Goal: Task Accomplishment & Management: Manage account settings

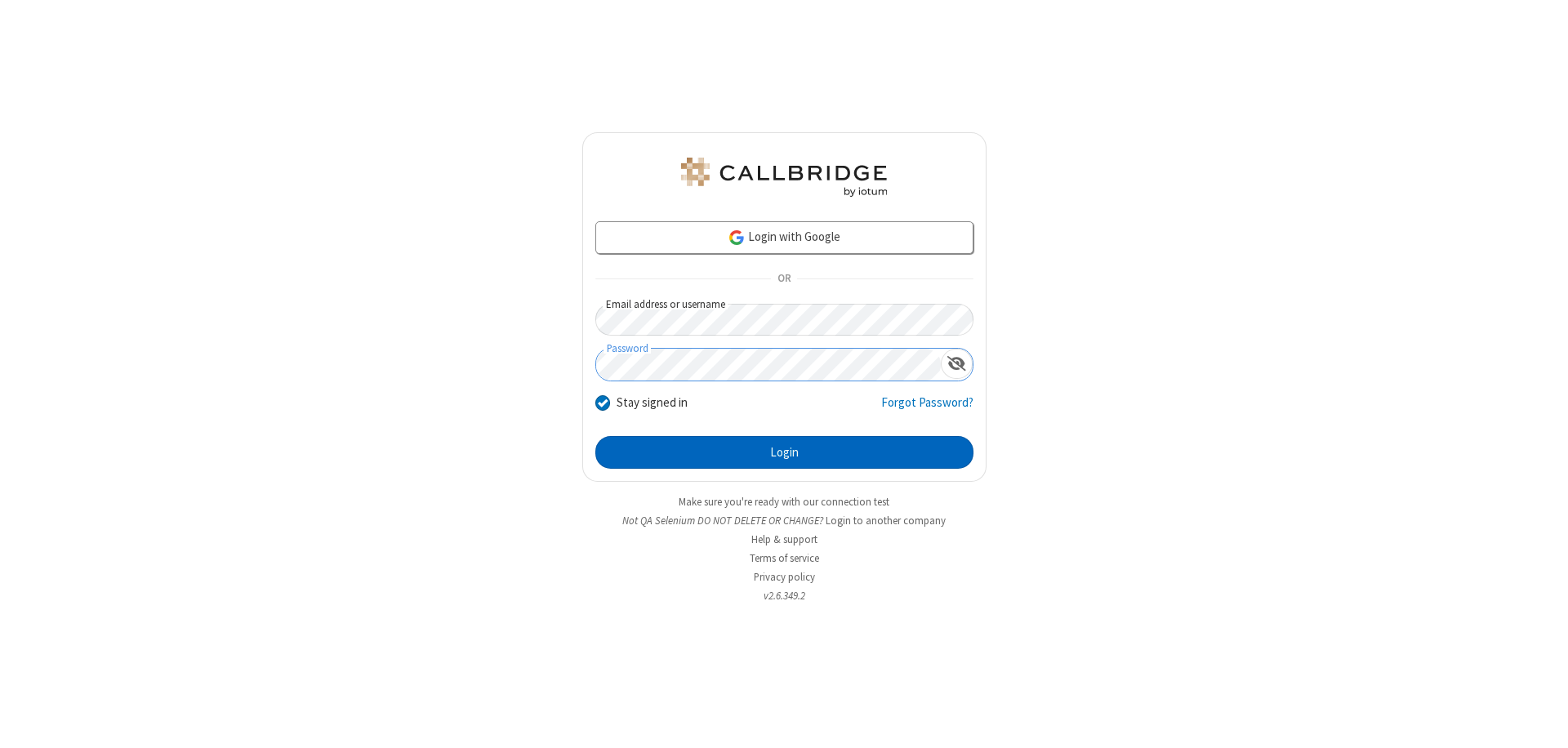
click at [784, 452] on button "Login" at bounding box center [784, 452] width 378 height 33
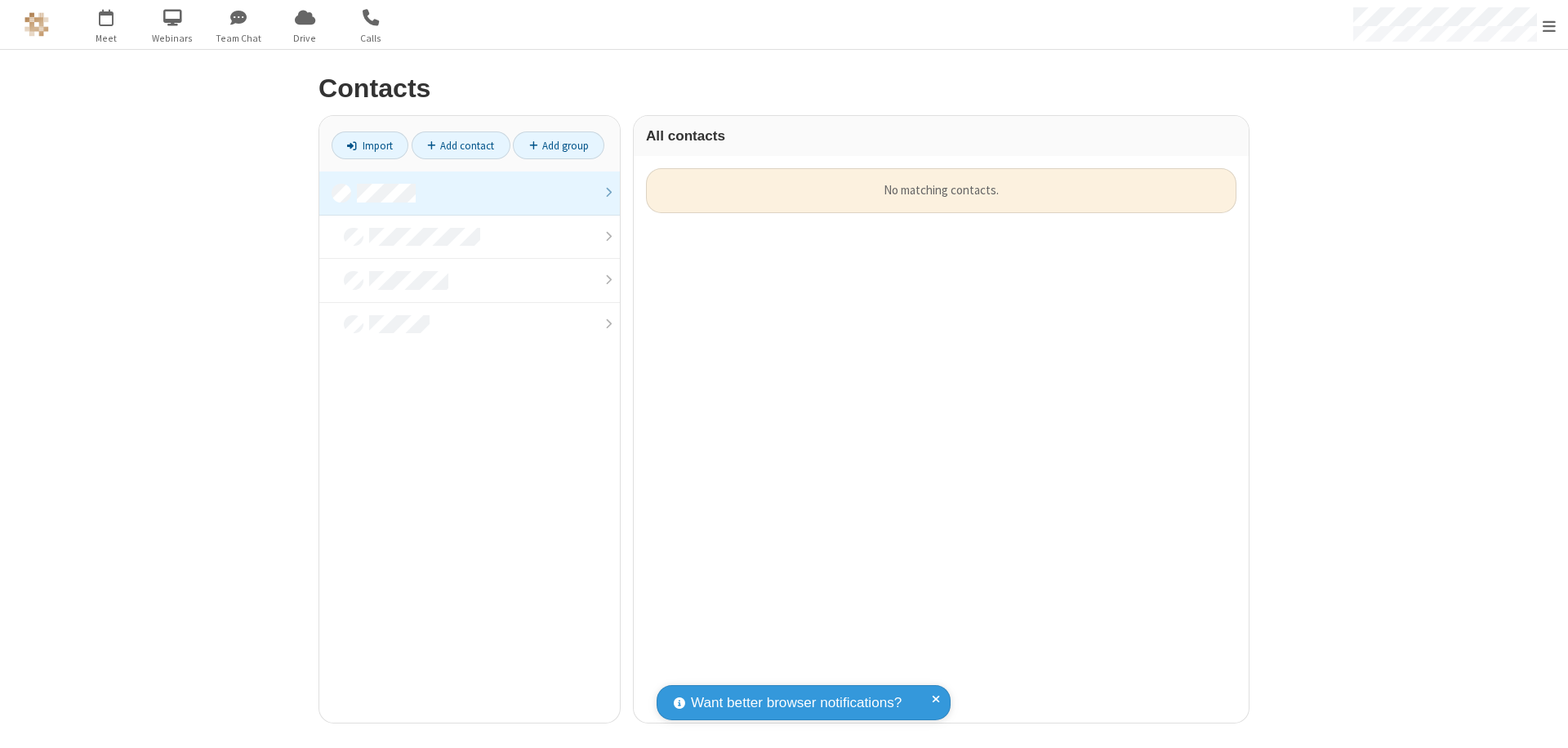
click at [469, 193] on link at bounding box center [469, 194] width 300 height 44
click at [460, 146] on link "Add contact" at bounding box center [460, 145] width 99 height 28
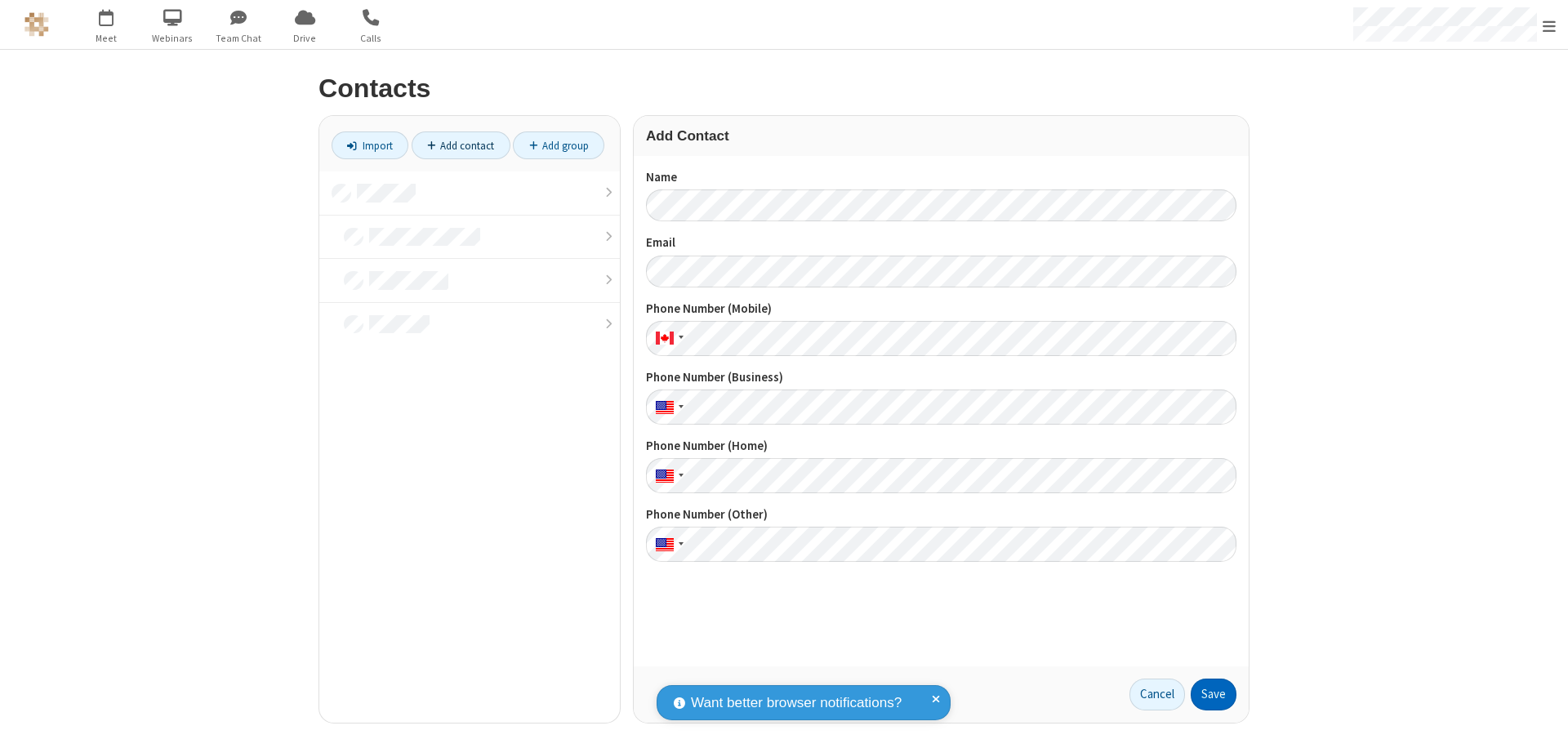
click at [1213, 694] on button "Save" at bounding box center [1213, 694] width 45 height 33
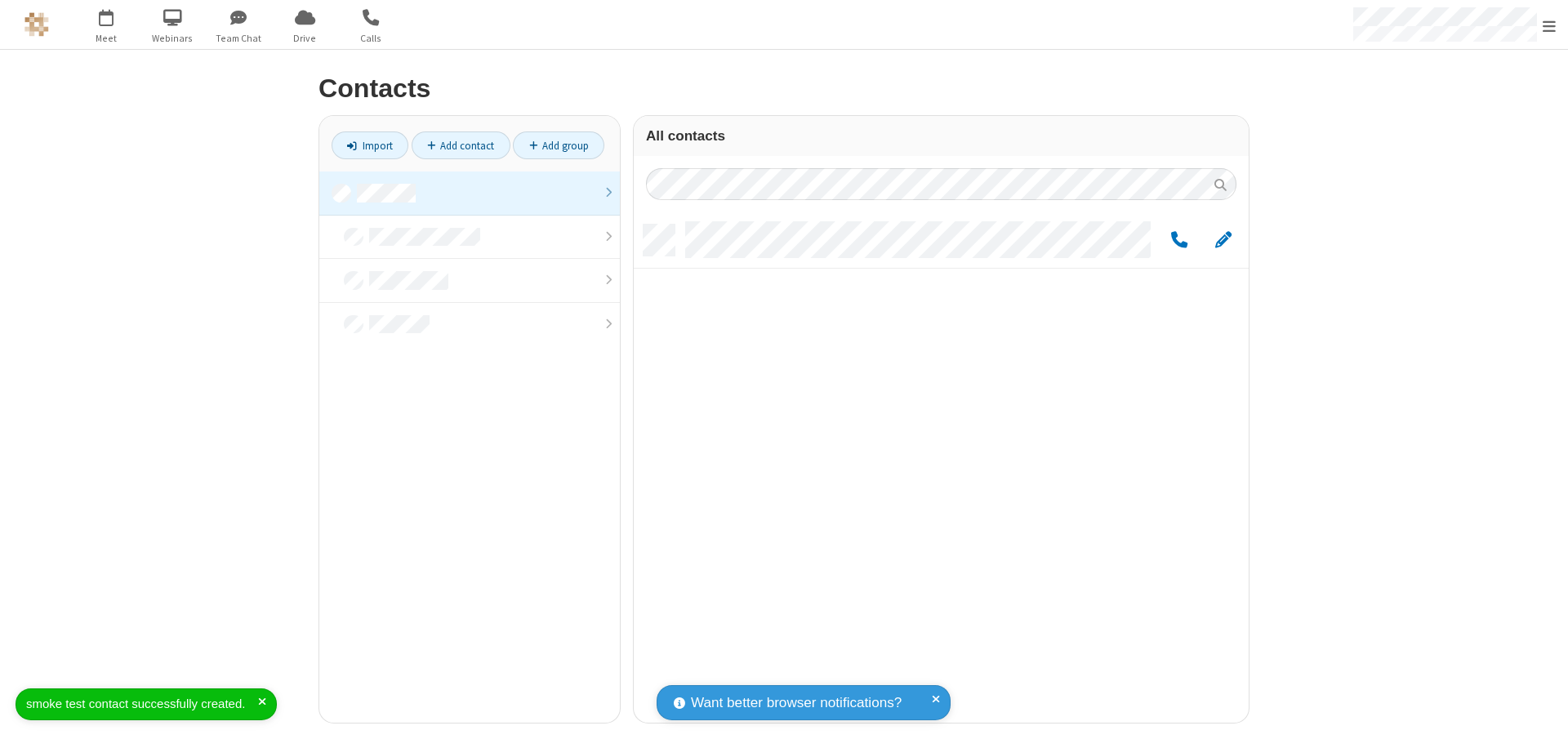
scroll to position [497, 603]
